Goal: Information Seeking & Learning: Learn about a topic

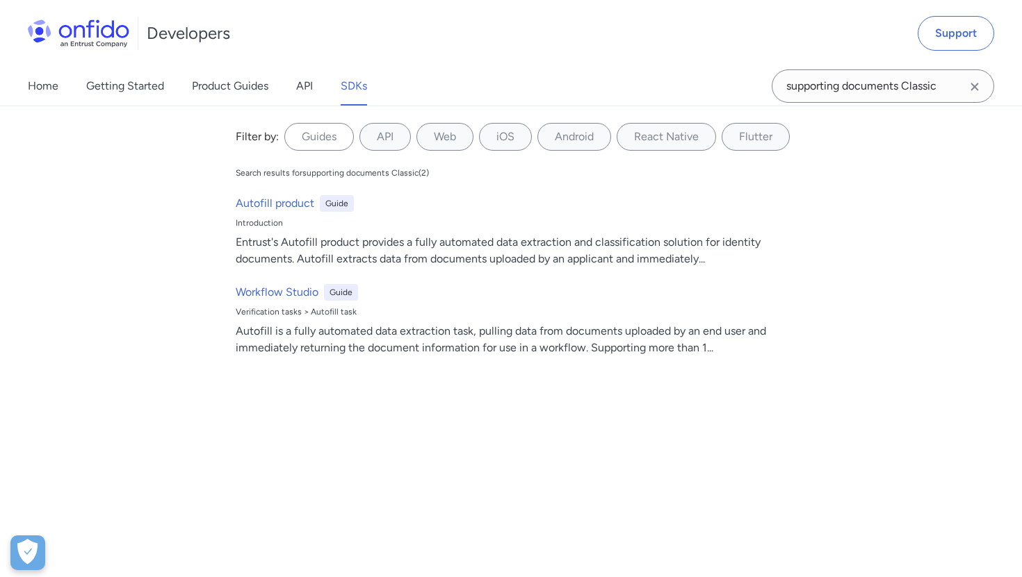
scroll to position [24297, 0]
click at [739, 75] on div "Home Getting Started Product Guides API SDKs supporting documents Classic suppo…" at bounding box center [511, 86] width 1022 height 39
click at [804, 85] on input "sanbox test" at bounding box center [882, 85] width 222 height 33
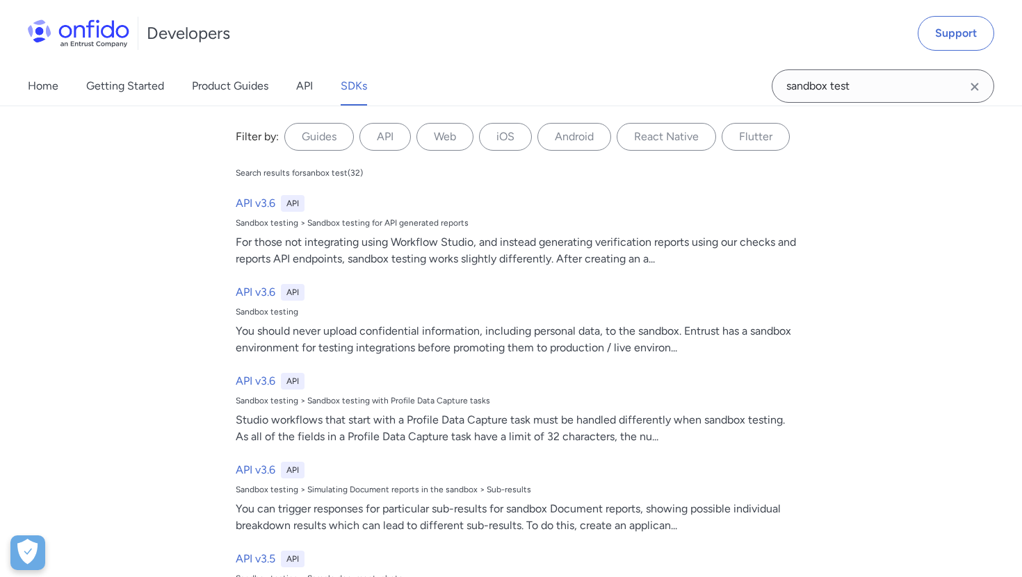
type input "sandbox test"
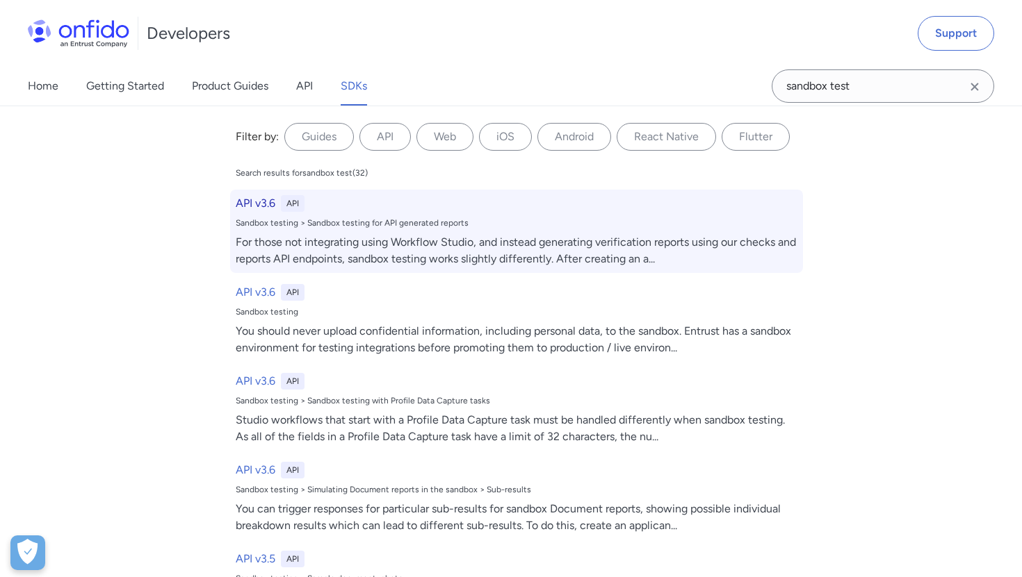
click at [364, 203] on div "API v3.6 API" at bounding box center [517, 203] width 562 height 17
select select "http"
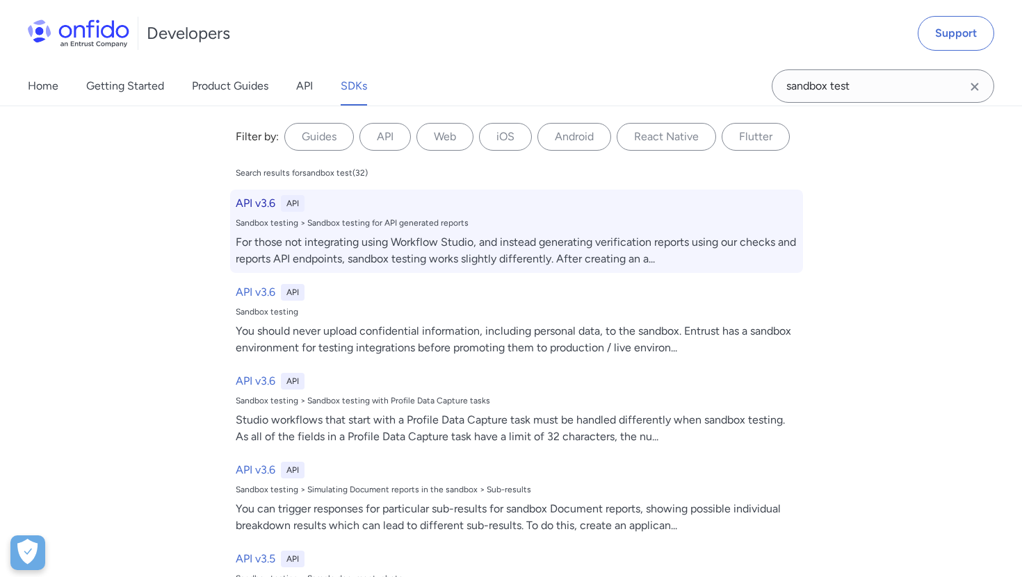
select select "http"
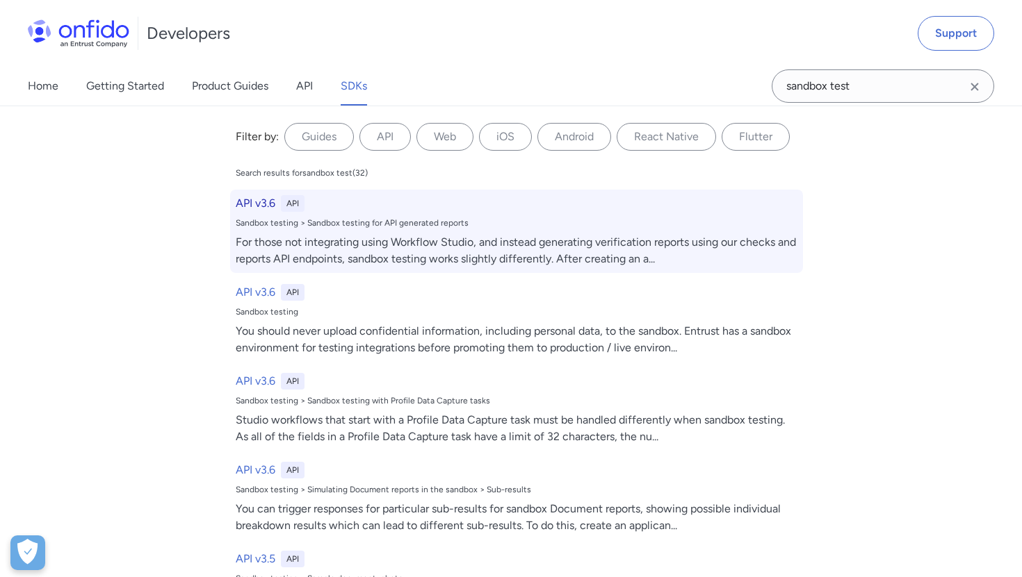
select select "http"
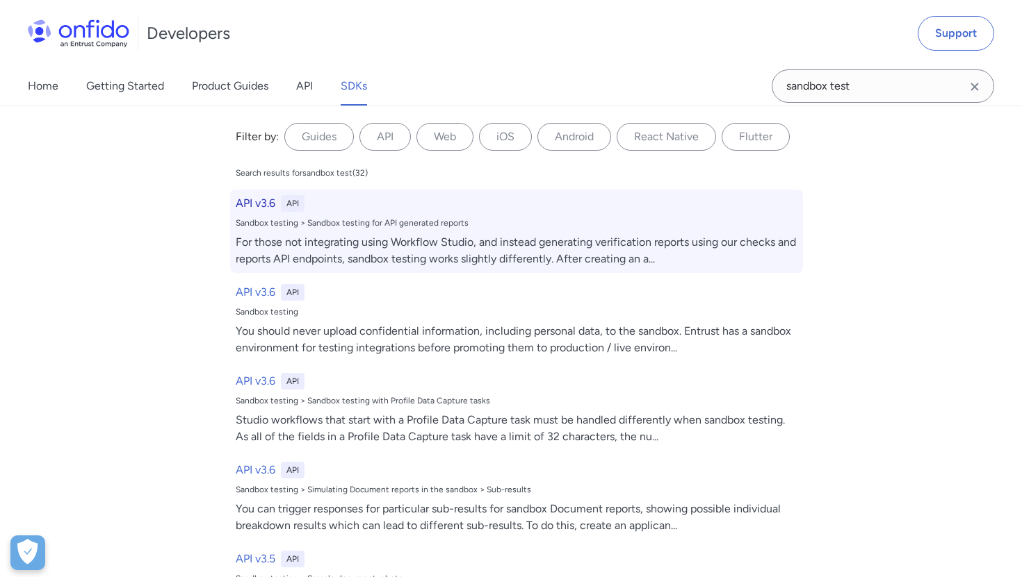
select select "http"
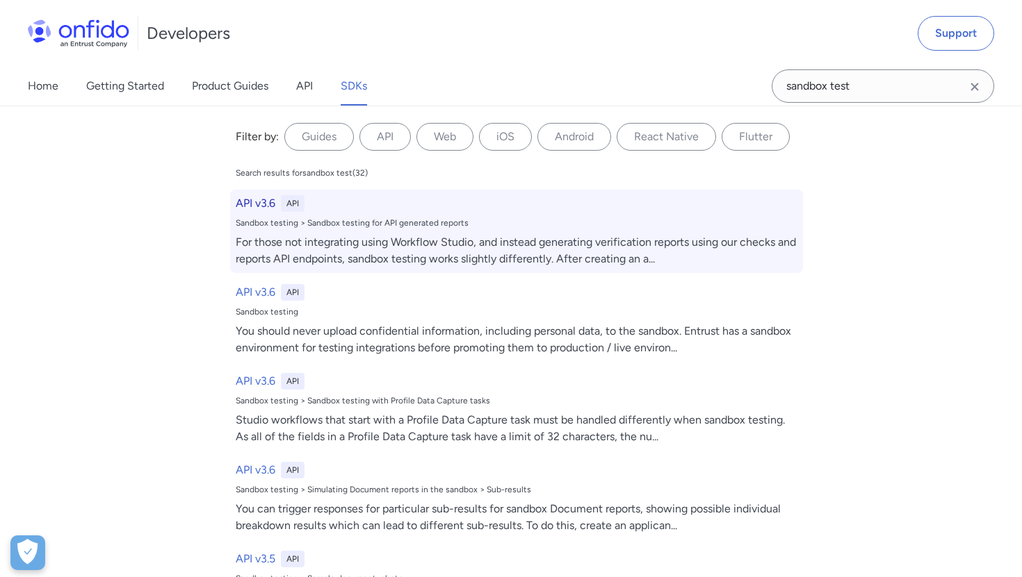
select select "http"
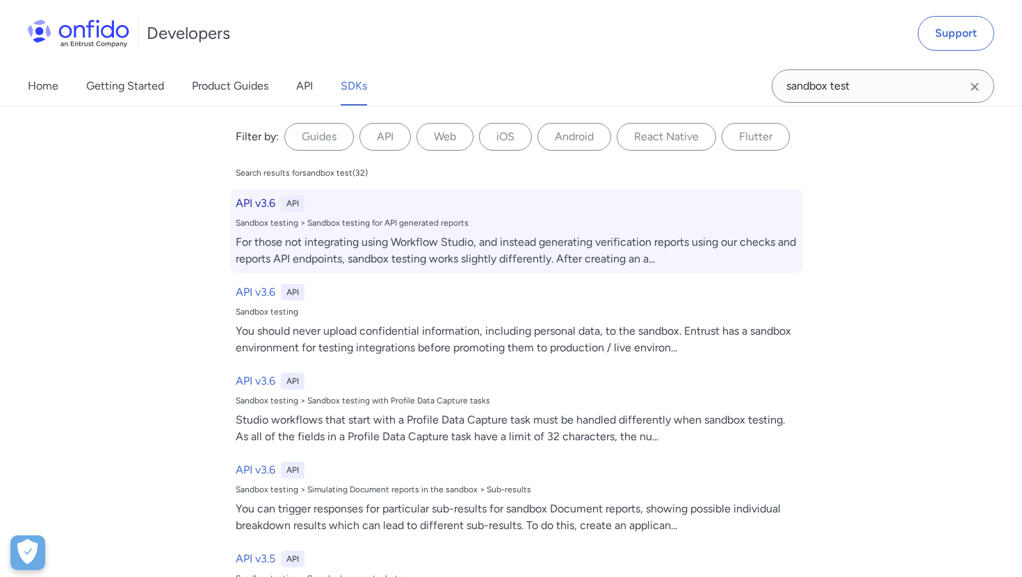
select select "http"
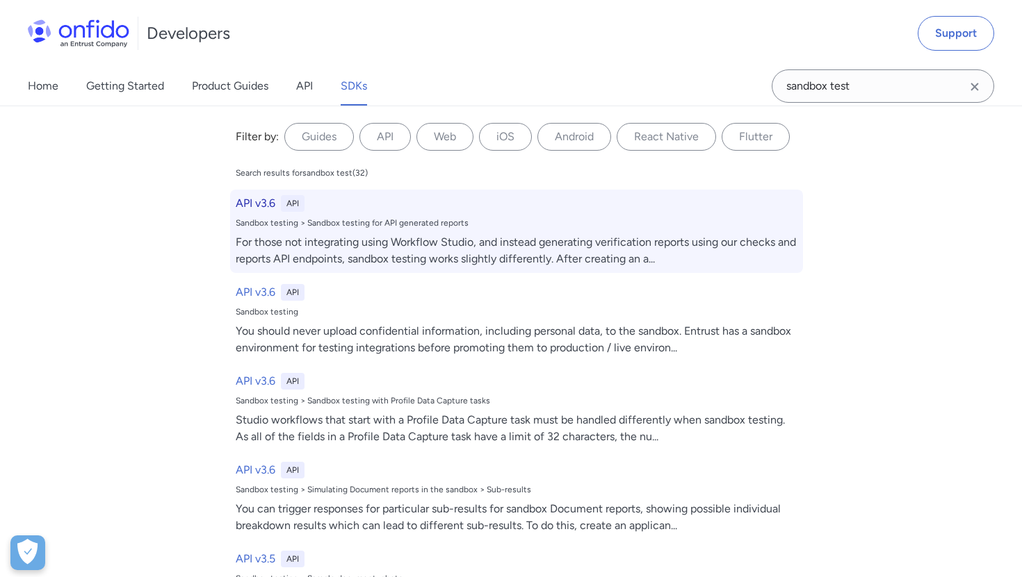
select select "http"
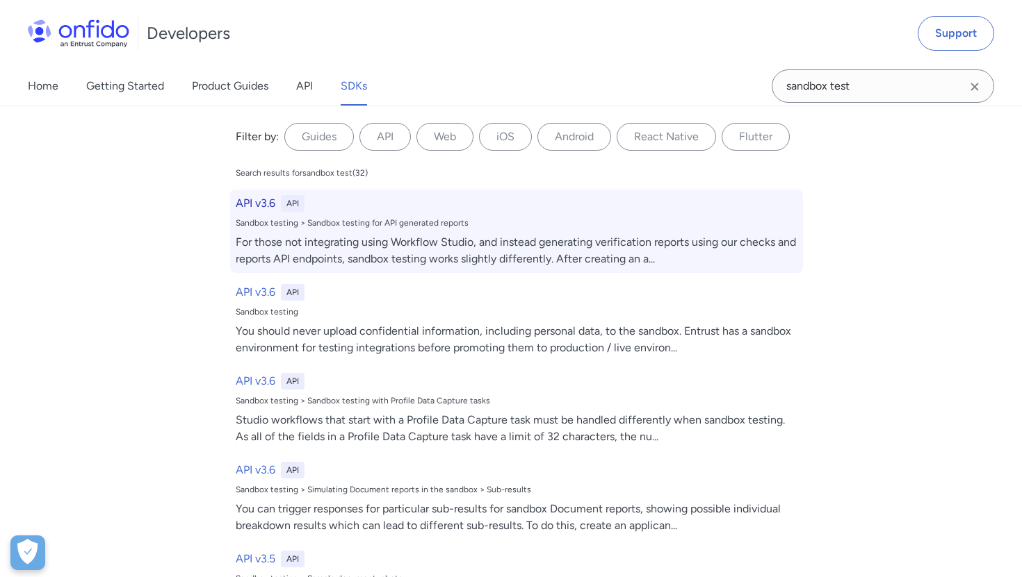
select select "http"
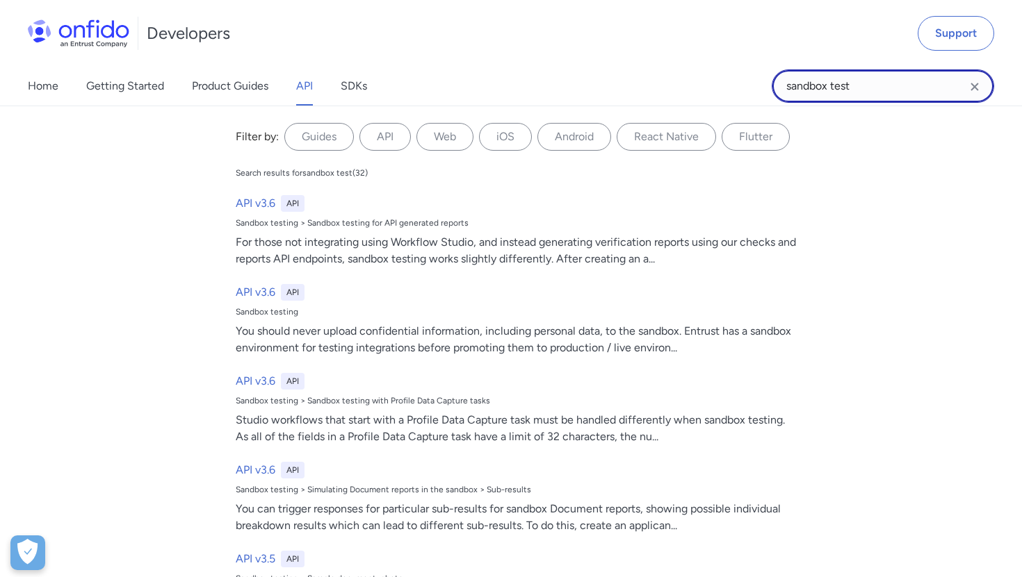
click at [853, 86] on input "sandbox test" at bounding box center [882, 85] width 222 height 33
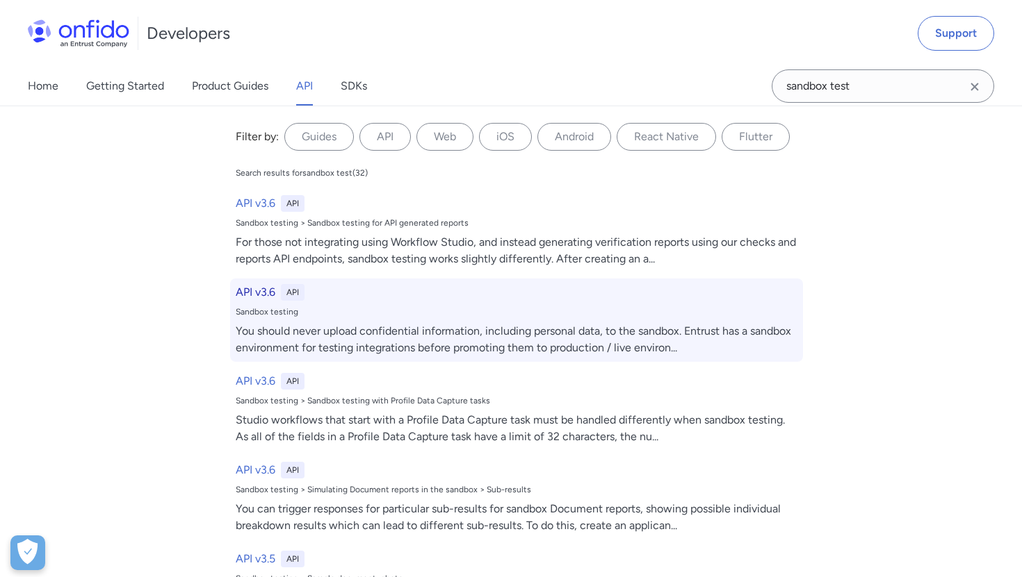
click at [437, 322] on div "API v3.6 API Sandbox testing You should never upload confidential information, …" at bounding box center [516, 320] width 573 height 83
click at [256, 292] on h6 "API v3.6" at bounding box center [256, 292] width 40 height 17
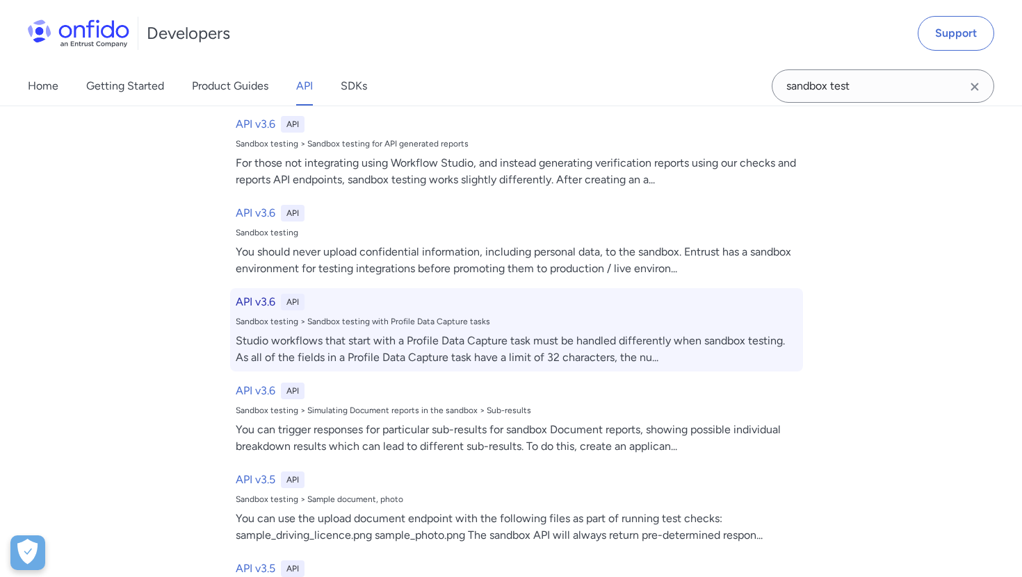
scroll to position [81, 0]
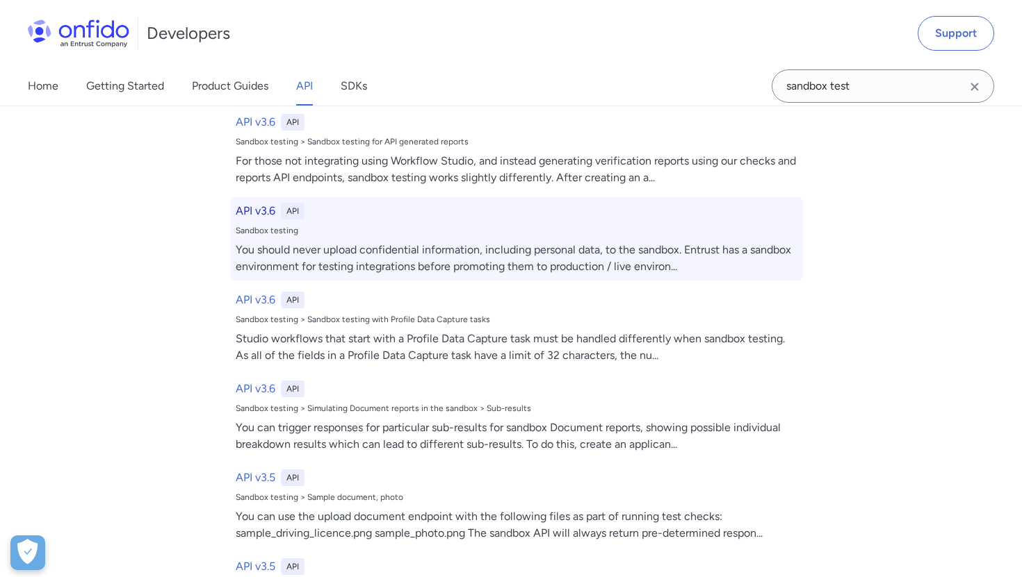
click at [258, 216] on h6 "API v3.6" at bounding box center [256, 211] width 40 height 17
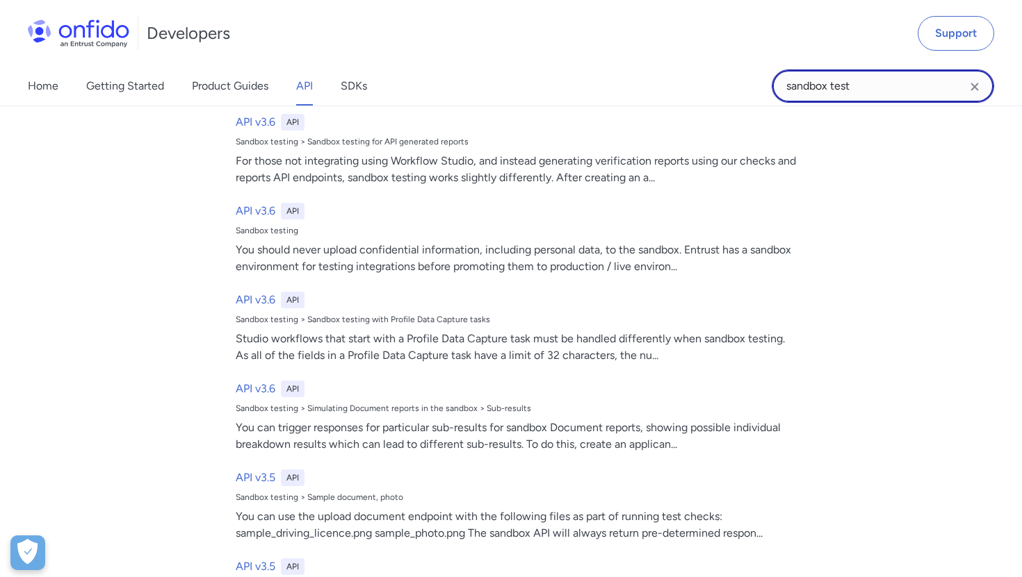
click at [880, 89] on input "sandbox test" at bounding box center [882, 85] width 222 height 33
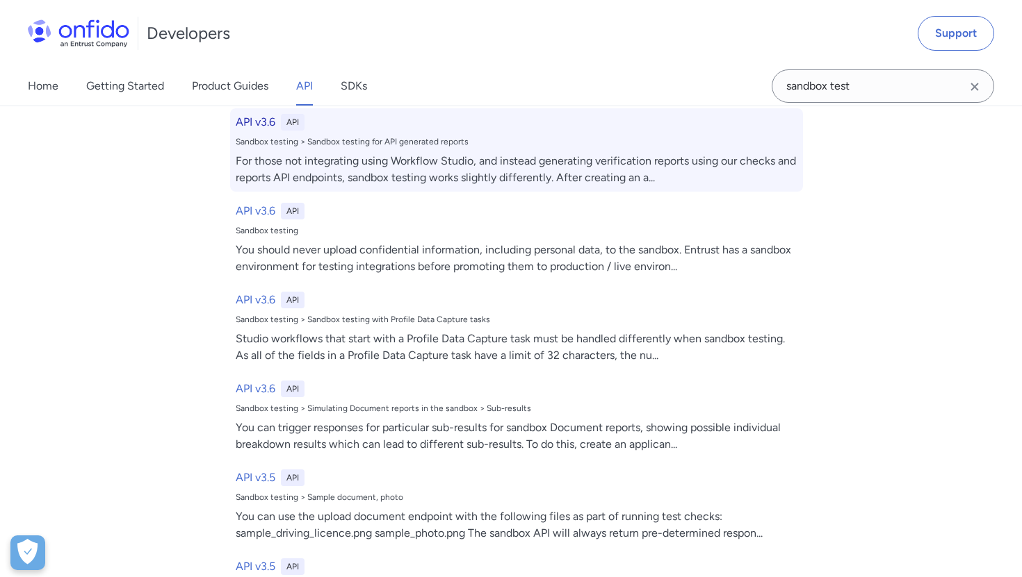
click at [243, 119] on h6 "API v3.6" at bounding box center [256, 122] width 40 height 17
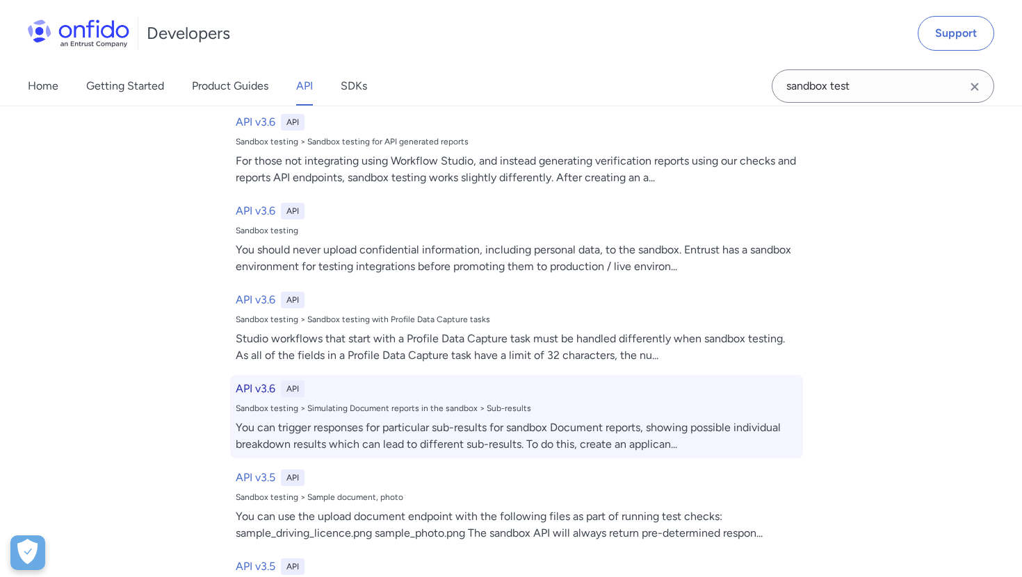
click at [394, 414] on div "API v3.6 API Sandbox testing > Simulating Document reports in the sandbox > Sub…" at bounding box center [516, 416] width 573 height 83
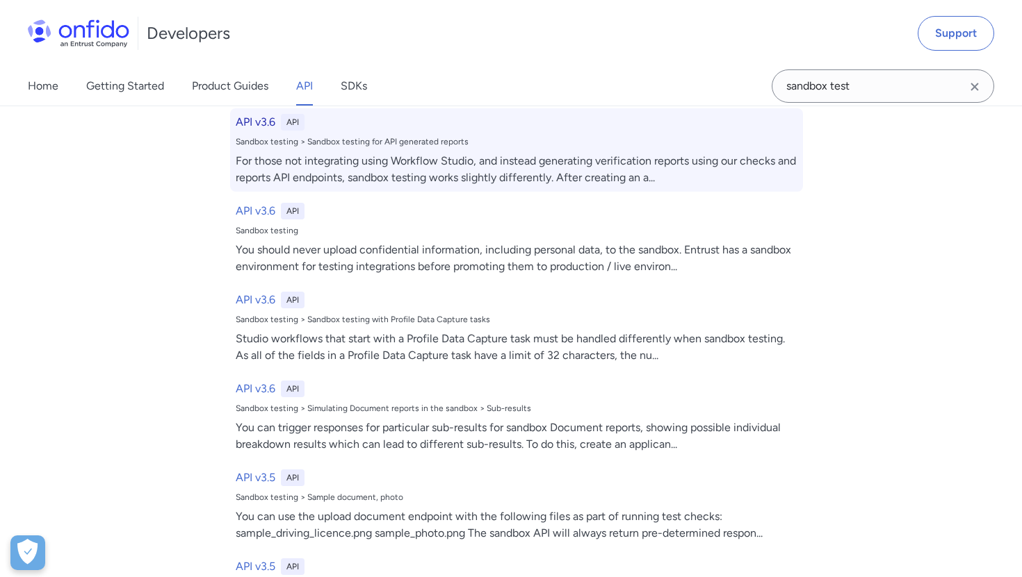
click at [372, 133] on div "API v3.6 API Sandbox testing > Sandbox testing for API generated reports For th…" at bounding box center [516, 149] width 573 height 83
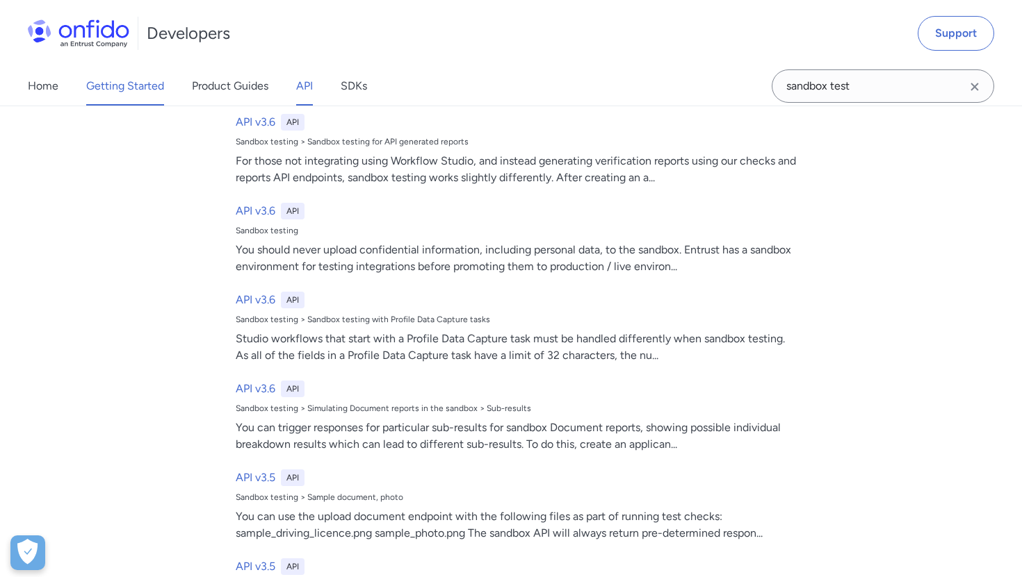
click at [139, 88] on link "Getting Started" at bounding box center [125, 86] width 78 height 39
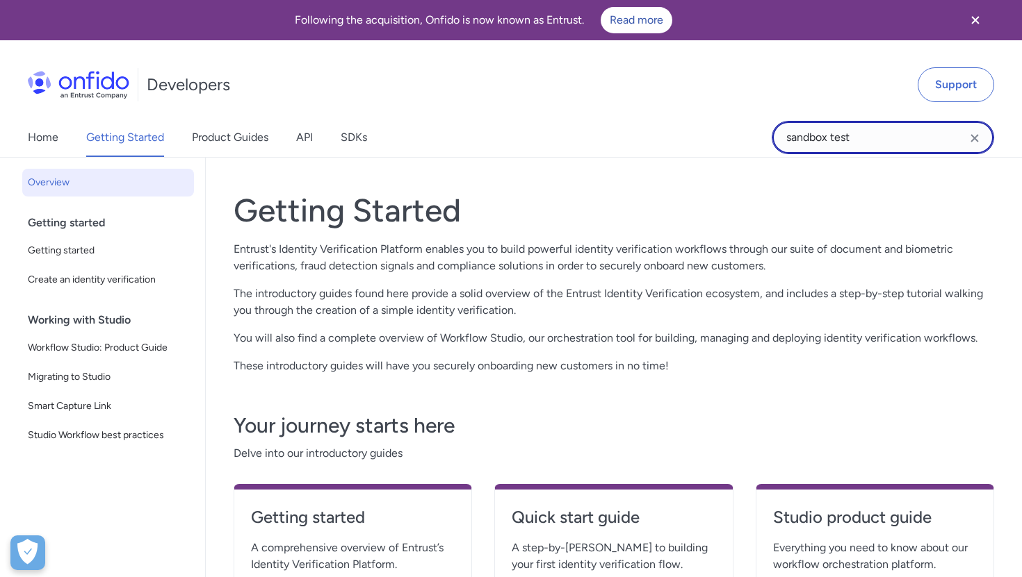
click at [871, 139] on input "sandbox test" at bounding box center [882, 137] width 222 height 33
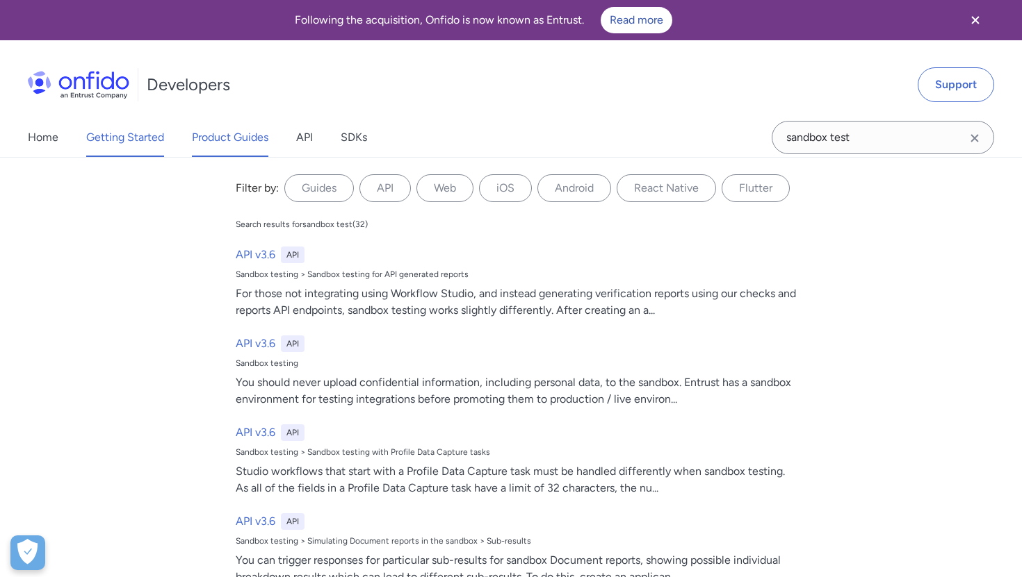
click at [252, 136] on link "Product Guides" at bounding box center [230, 137] width 76 height 39
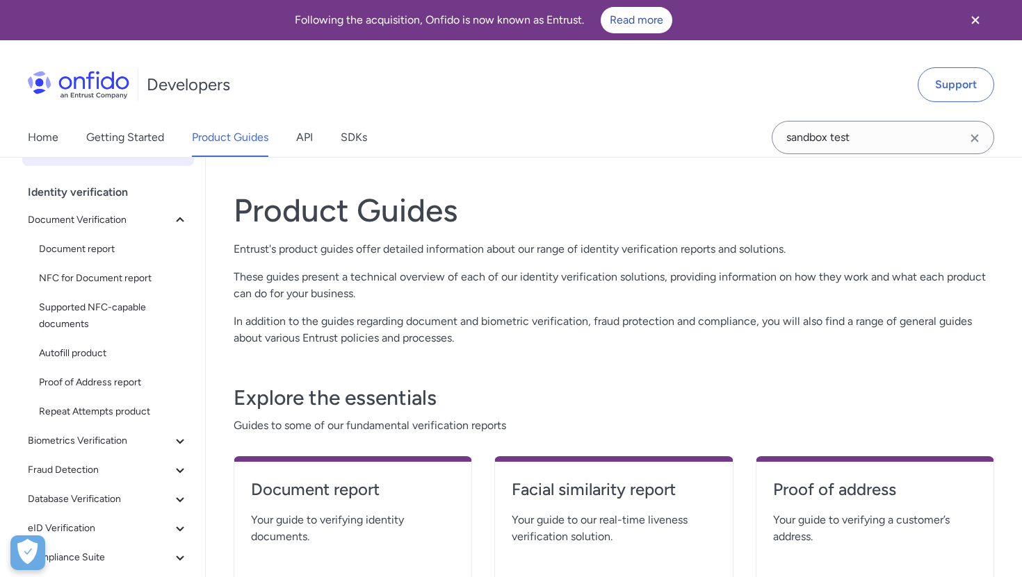
scroll to position [101, 0]
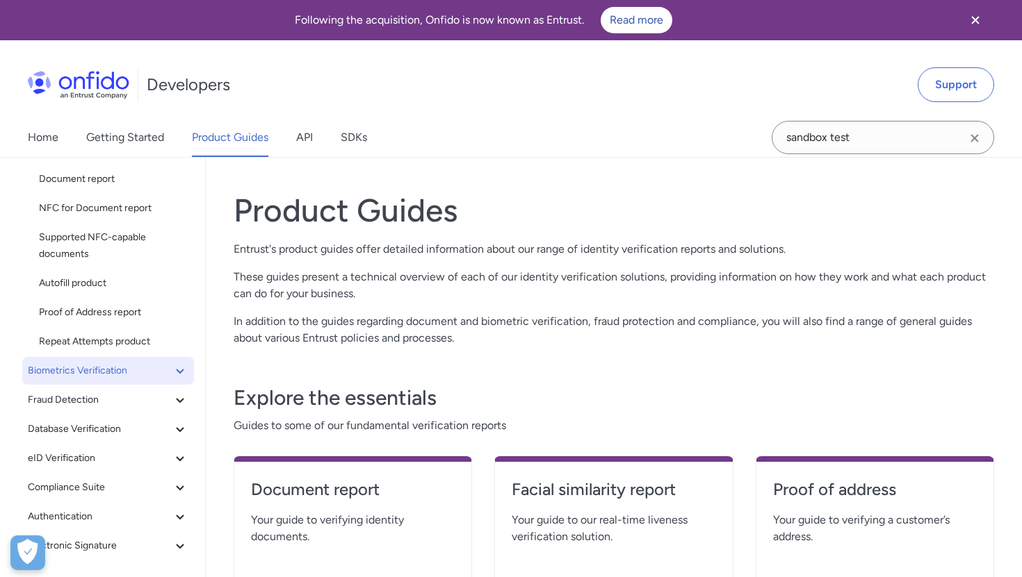
click at [93, 384] on button "Biometrics Verification" at bounding box center [108, 371] width 172 height 28
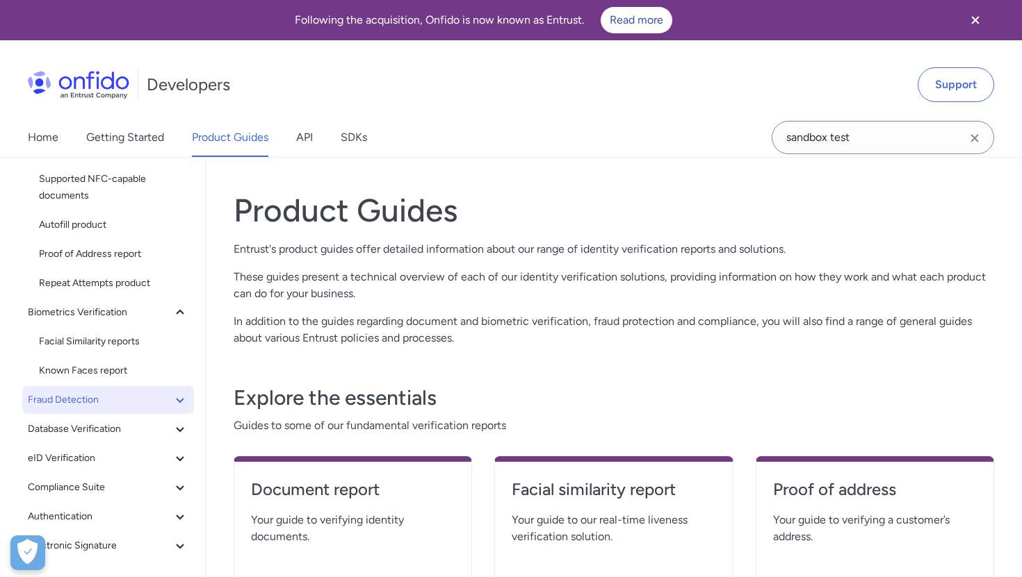
click at [83, 407] on span "Fraud Detection" at bounding box center [100, 400] width 144 height 17
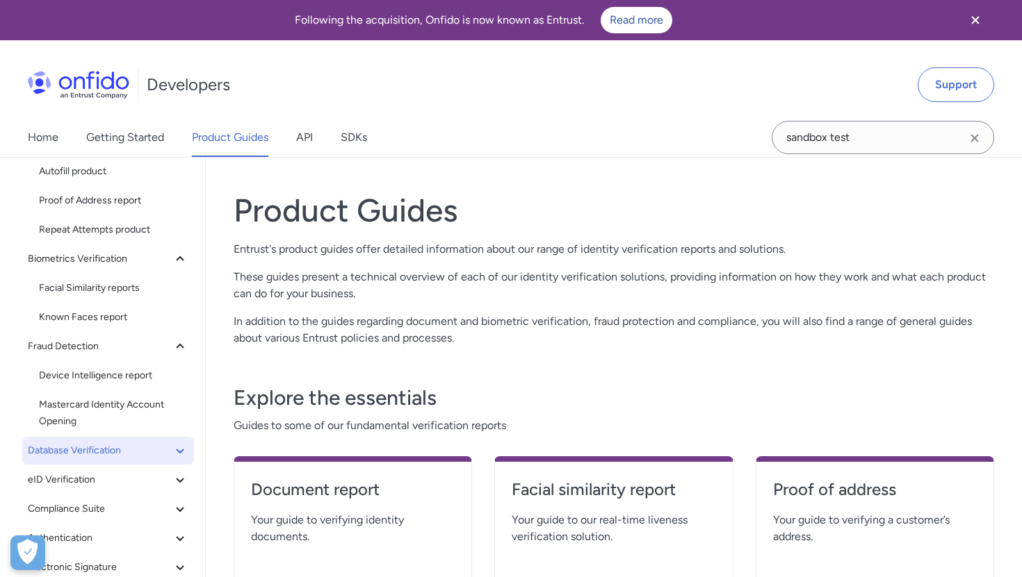
click at [84, 439] on button "Database Verification" at bounding box center [108, 451] width 172 height 28
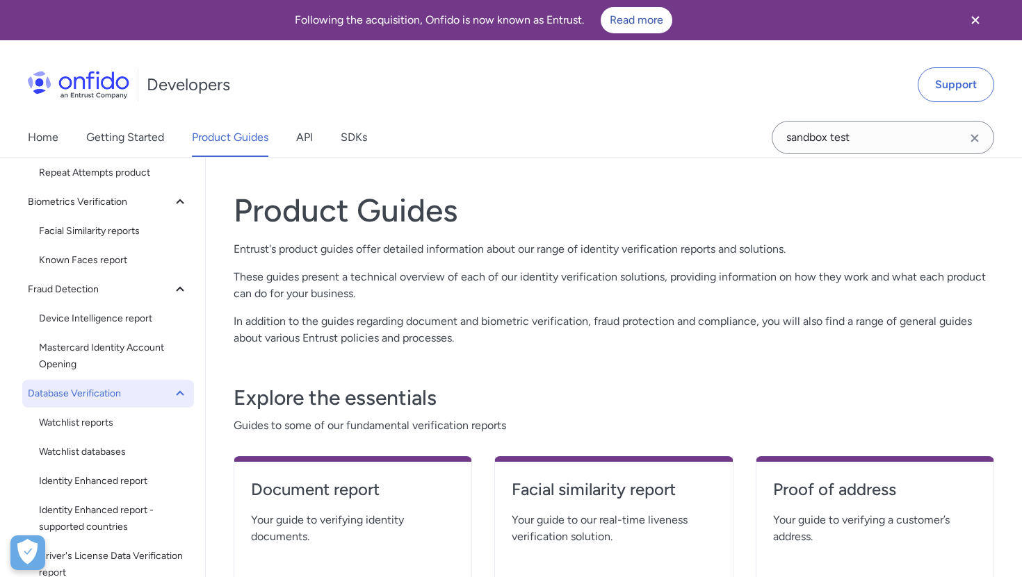
scroll to position [274, 0]
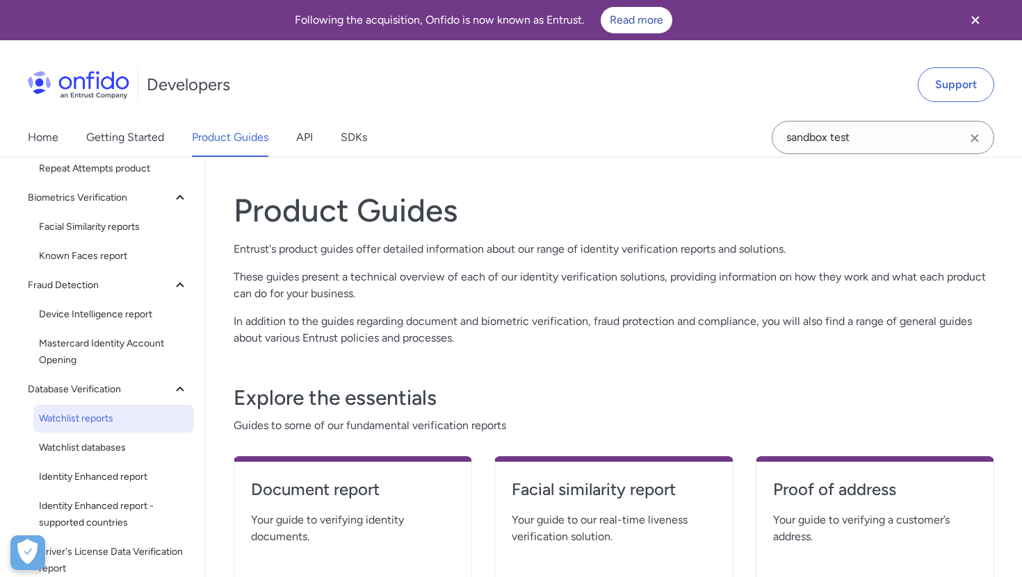
click at [83, 423] on span "Watchlist reports" at bounding box center [113, 419] width 149 height 17
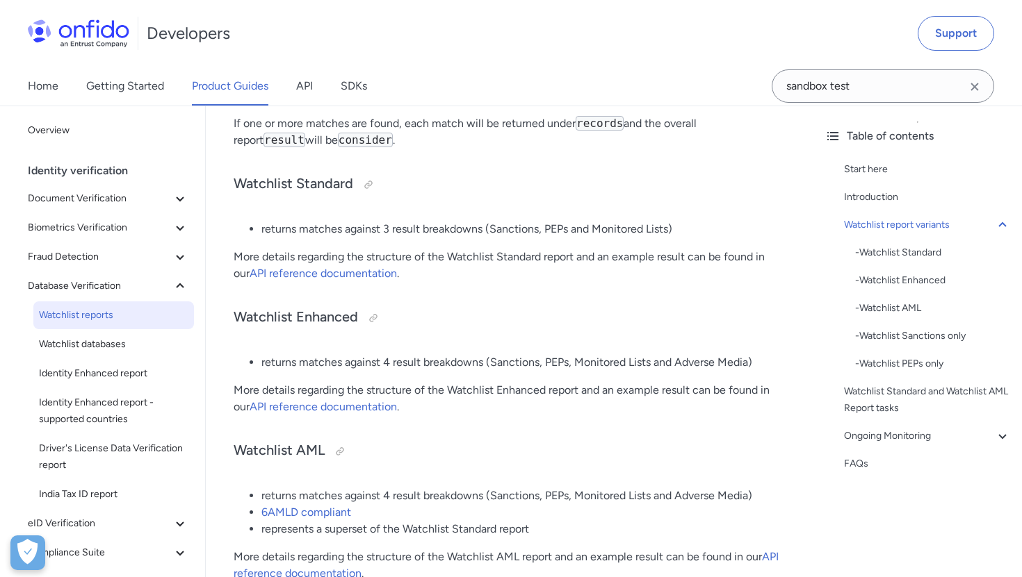
scroll to position [584, 0]
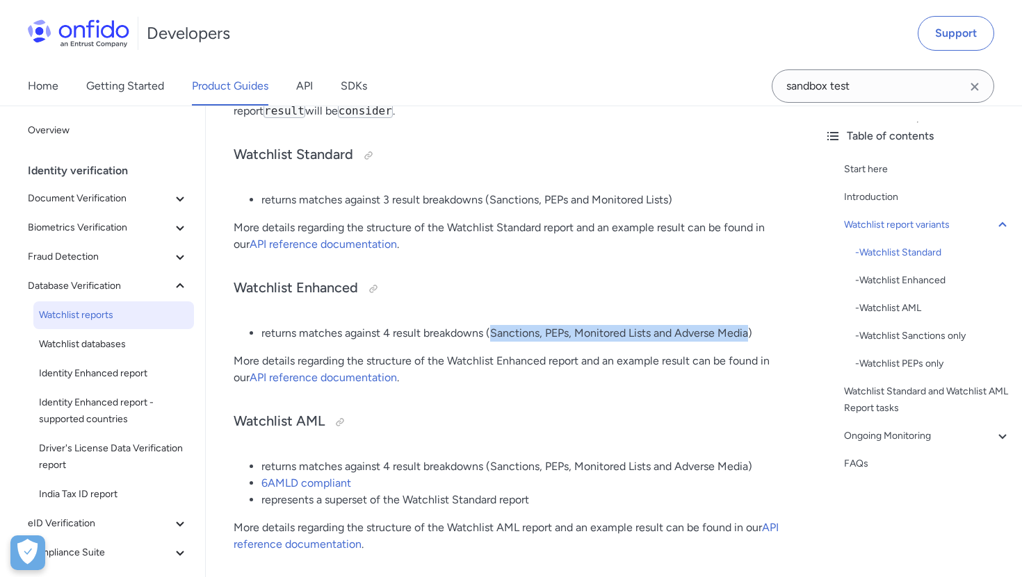
drag, startPoint x: 491, startPoint y: 332, endPoint x: 748, endPoint y: 341, distance: 257.3
click at [748, 341] on li "returns matches against 4 result breakdowns (Sanctions, PEPs, Monitored Lists a…" at bounding box center [523, 333] width 524 height 17
copy li "Sanctions, PEPs, Monitored Lists and Adverse Media"
